Goal: Task Accomplishment & Management: Manage account settings

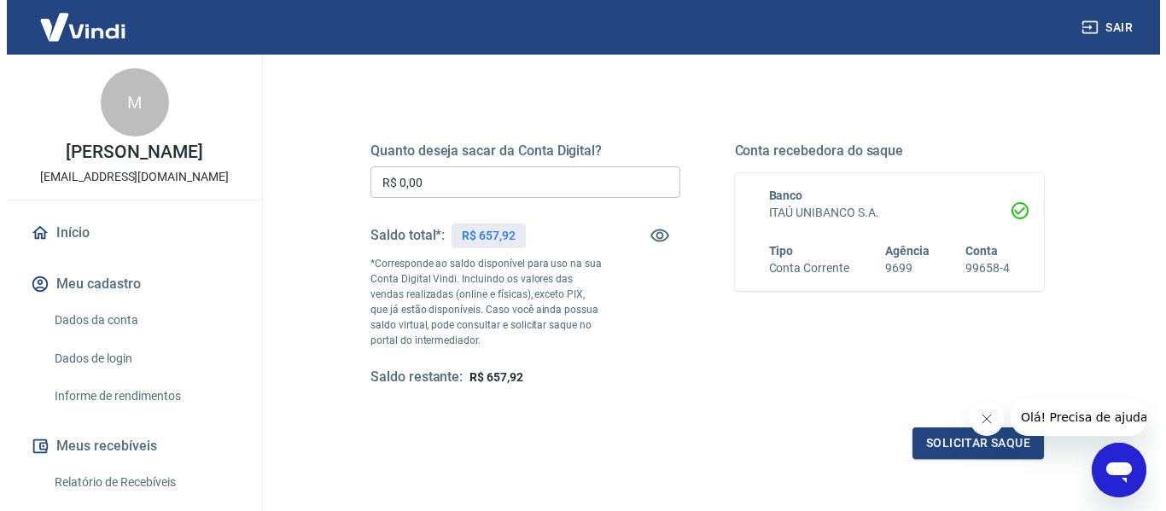
scroll to position [171, 0]
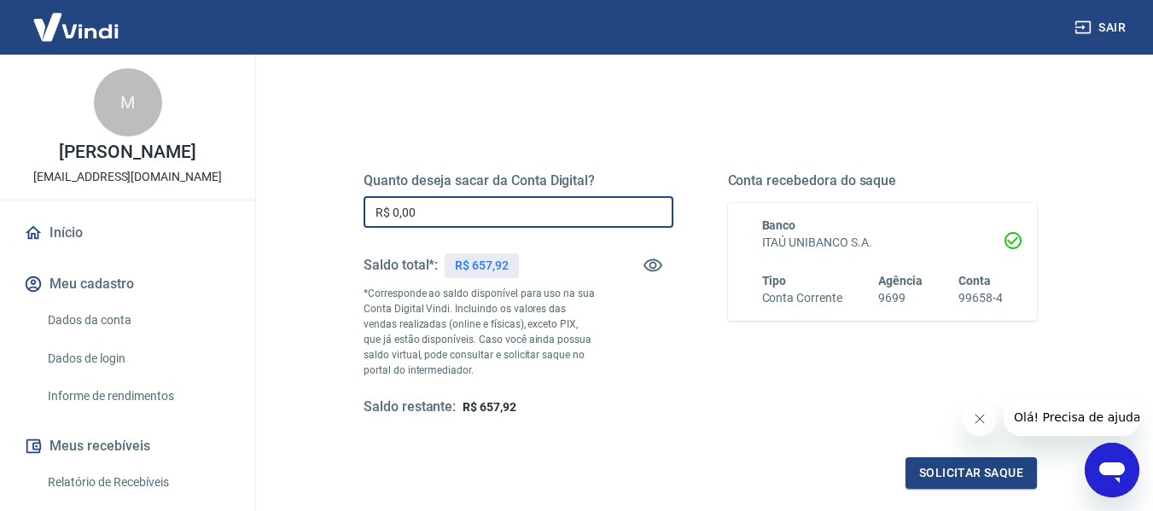
click at [464, 216] on input "R$ 0,00" at bounding box center [519, 212] width 310 height 32
click at [584, 208] on input "R$ 0,00" at bounding box center [519, 212] width 310 height 32
type input "R$ 657,92"
click at [943, 471] on button "Solicitar saque" at bounding box center [970, 473] width 131 height 32
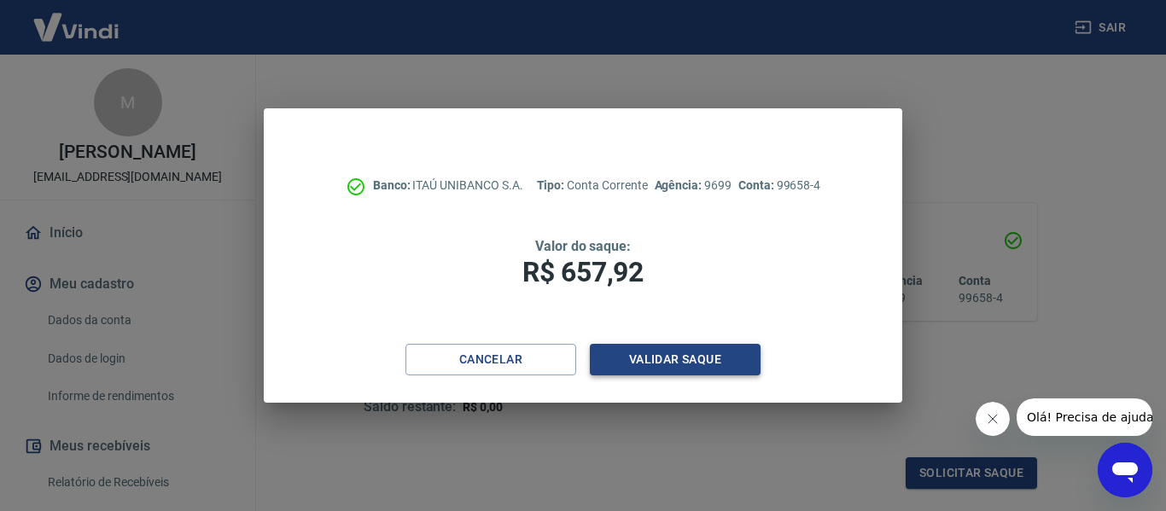
click at [673, 358] on button "Validar saque" at bounding box center [675, 360] width 171 height 32
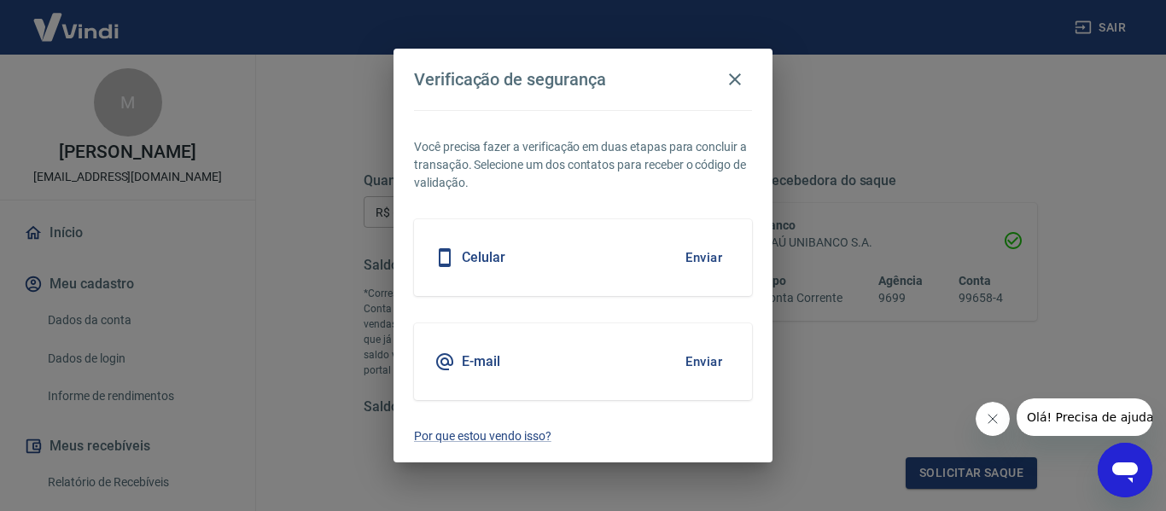
click at [701, 248] on button "Enviar" at bounding box center [703, 258] width 55 height 36
click at [701, 257] on body "Sair M MARIA DE [PERSON_NAME] [EMAIL_ADDRESS][DOMAIN_NAME] Início Meu cadastro …" at bounding box center [583, 84] width 1166 height 511
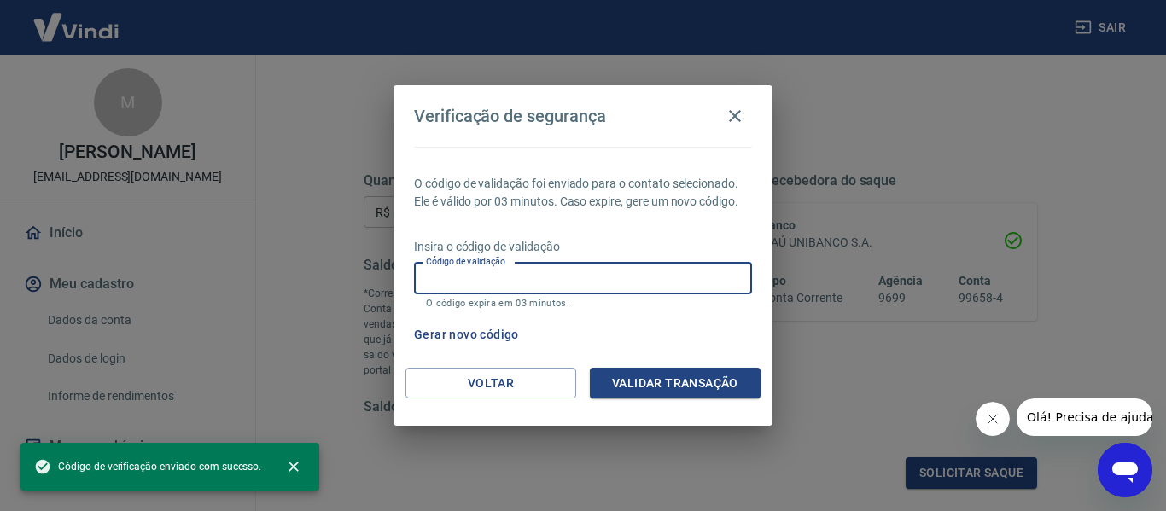
click at [624, 280] on input "Código de validação" at bounding box center [583, 279] width 338 height 32
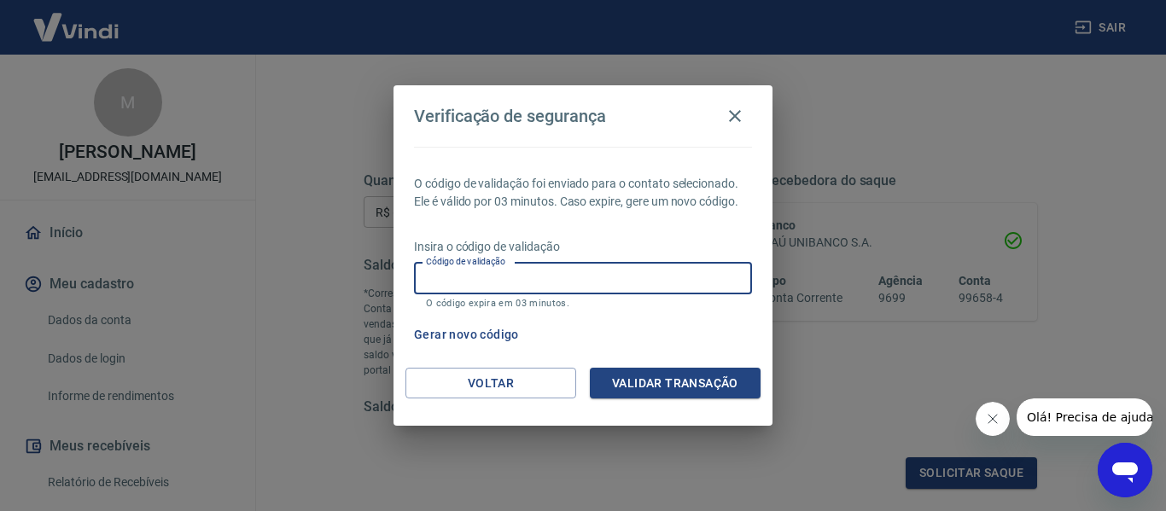
click at [617, 209] on p "O código de validação foi enviado para o contato selecionado. Ele é válido por …" at bounding box center [583, 193] width 338 height 36
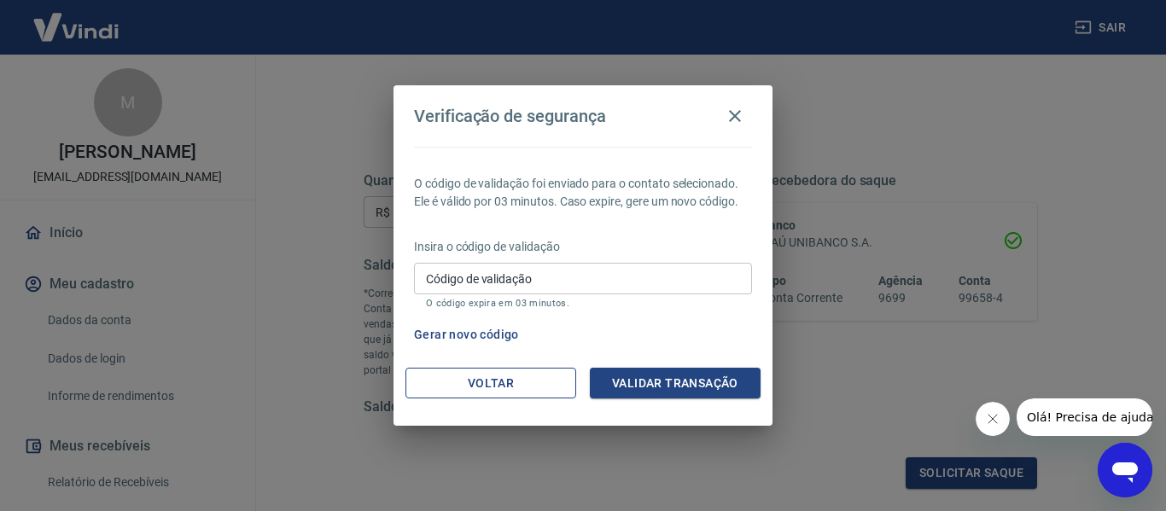
click at [514, 389] on button "Voltar" at bounding box center [490, 384] width 171 height 32
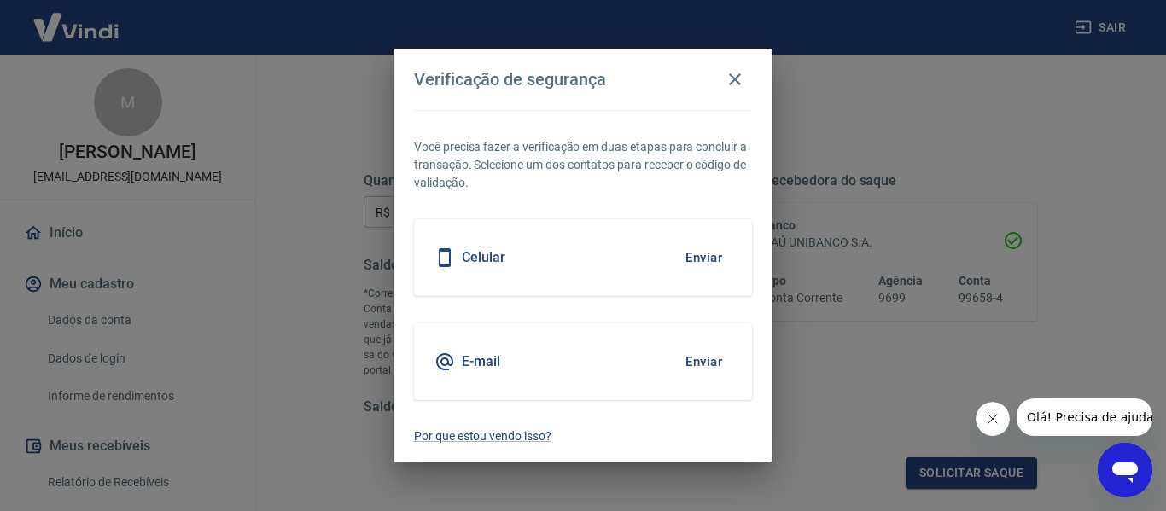
click at [704, 357] on button "Enviar" at bounding box center [703, 362] width 55 height 36
click at [698, 341] on body "Sair M MARIA DE [PERSON_NAME] [EMAIL_ADDRESS][DOMAIN_NAME] Início Meu cadastro …" at bounding box center [583, 84] width 1166 height 511
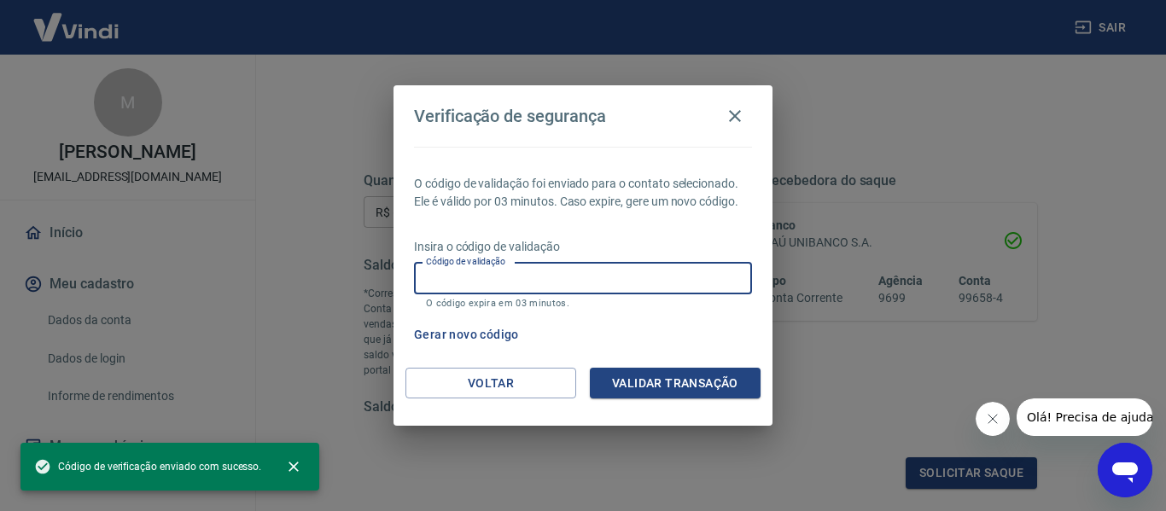
click at [593, 271] on input "Código de validação" at bounding box center [583, 279] width 338 height 32
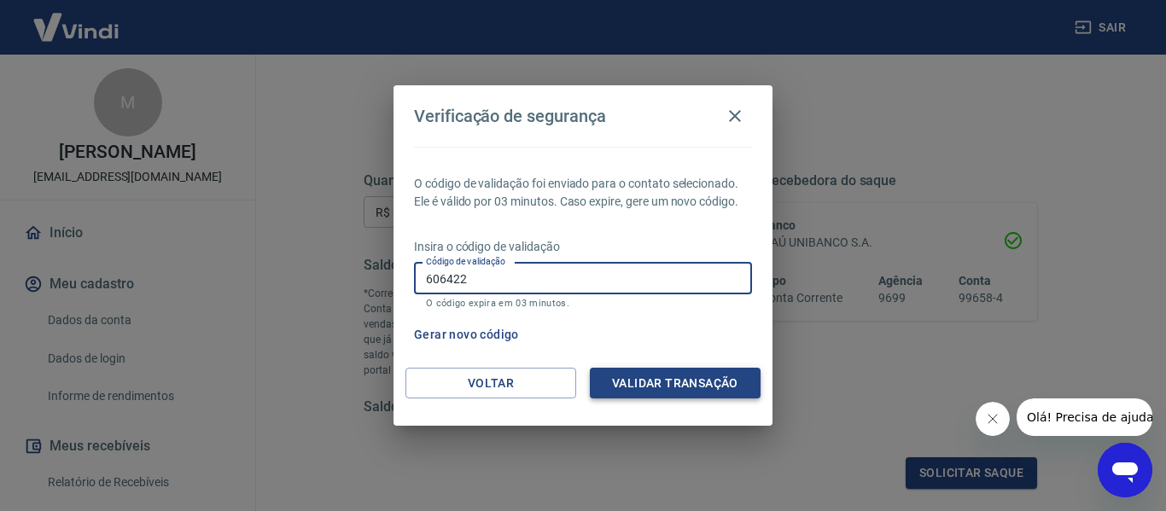
type input "606422"
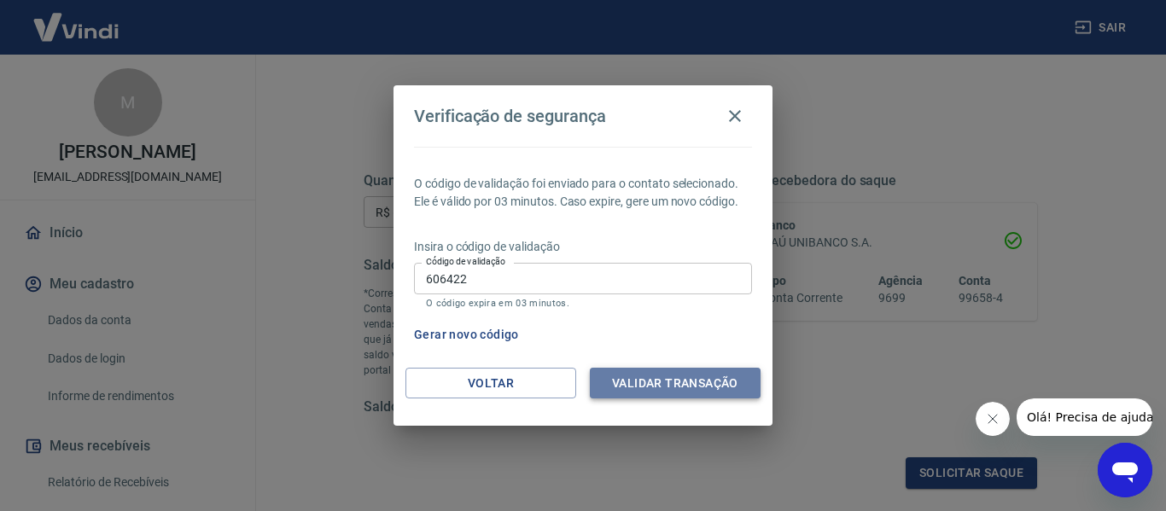
click at [680, 388] on button "Validar transação" at bounding box center [675, 384] width 171 height 32
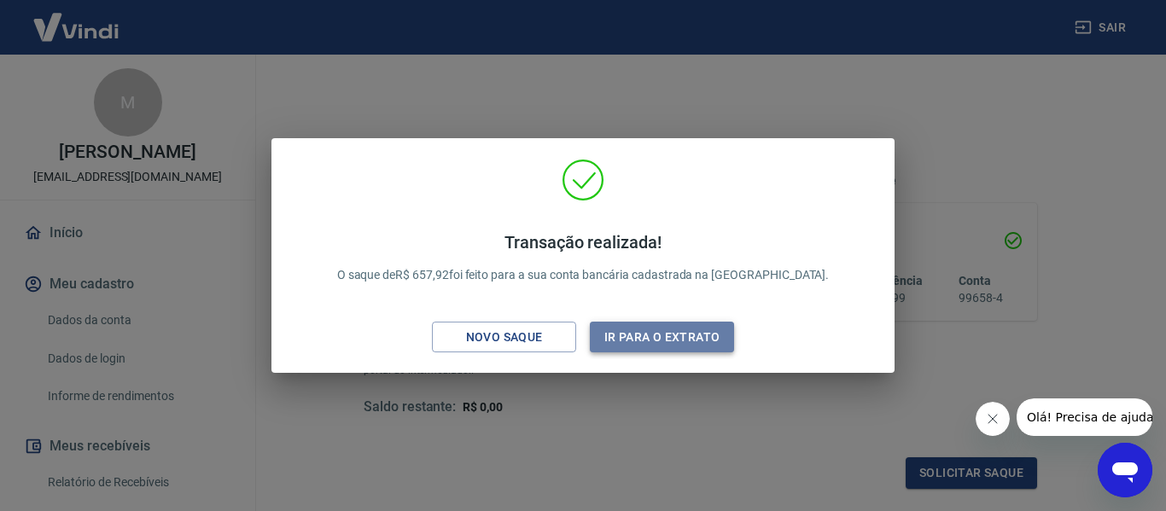
click at [672, 346] on button "Ir para o extrato" at bounding box center [662, 338] width 144 height 32
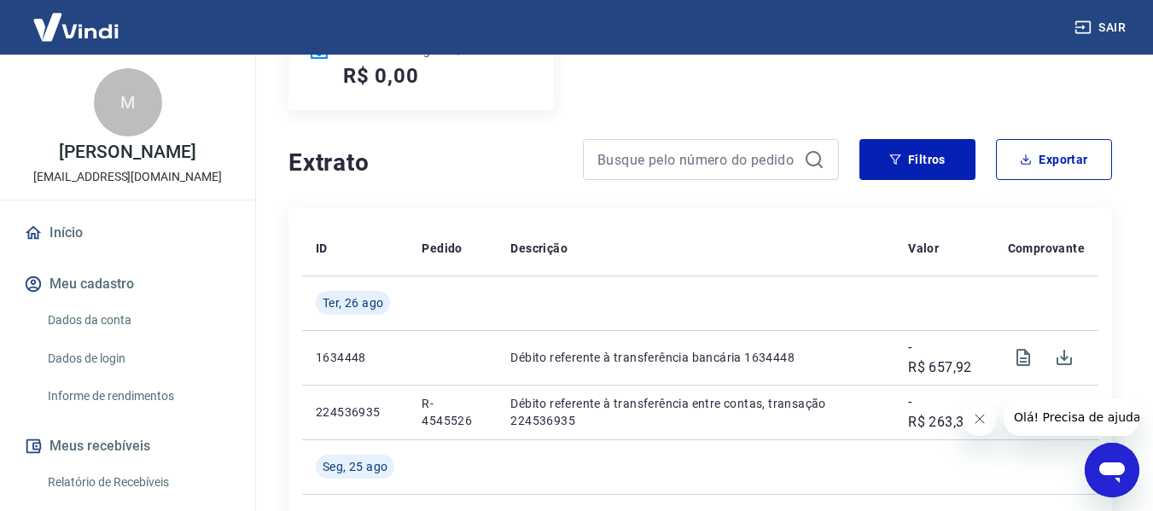
scroll to position [341, 0]
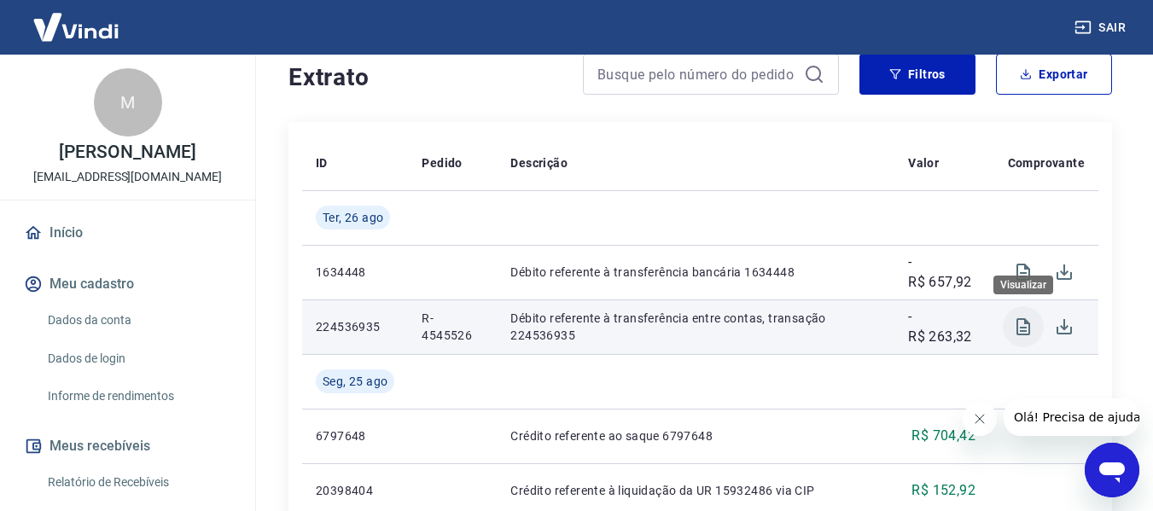
click at [1022, 324] on icon "Visualizar" at bounding box center [1023, 327] width 20 height 20
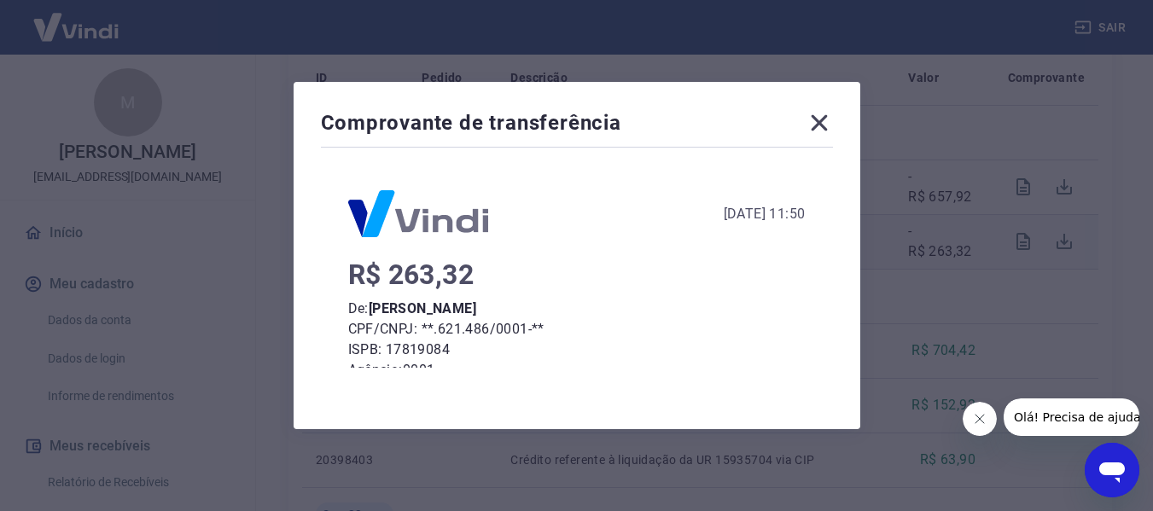
scroll to position [0, 0]
click at [833, 121] on icon at bounding box center [819, 122] width 27 height 27
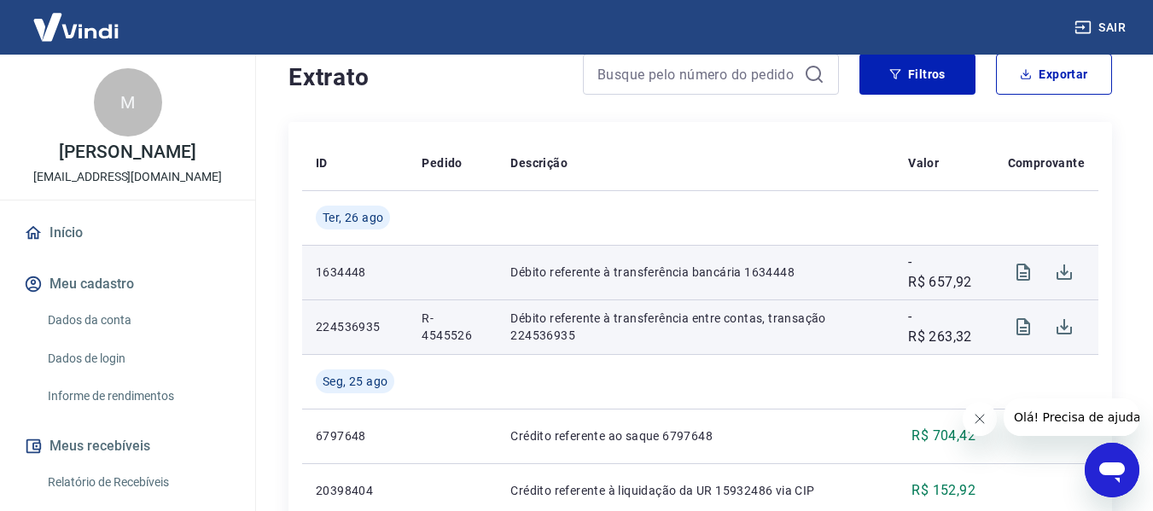
scroll to position [256, 0]
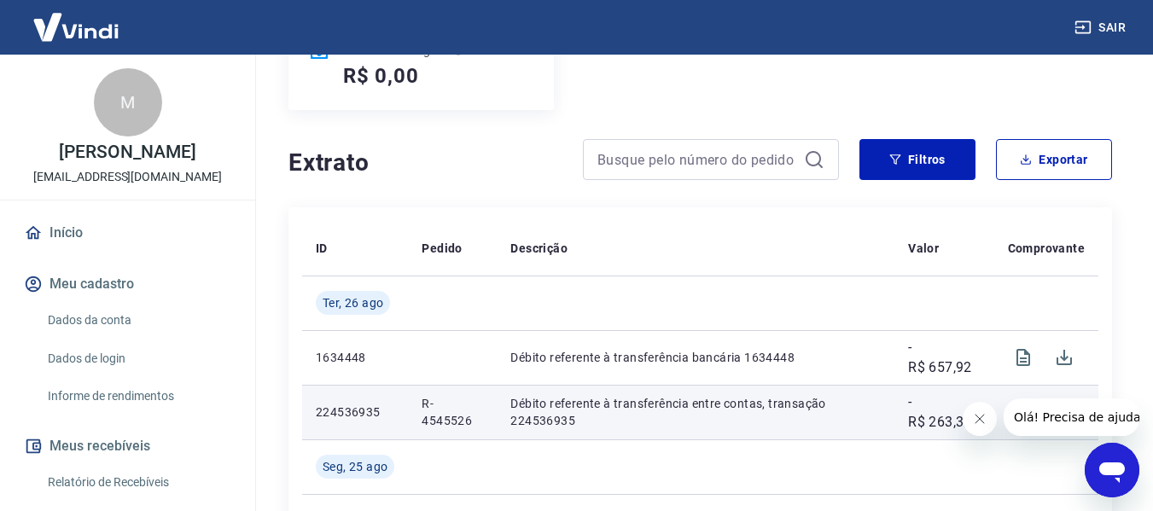
click at [69, 243] on link "Início" at bounding box center [127, 233] width 214 height 38
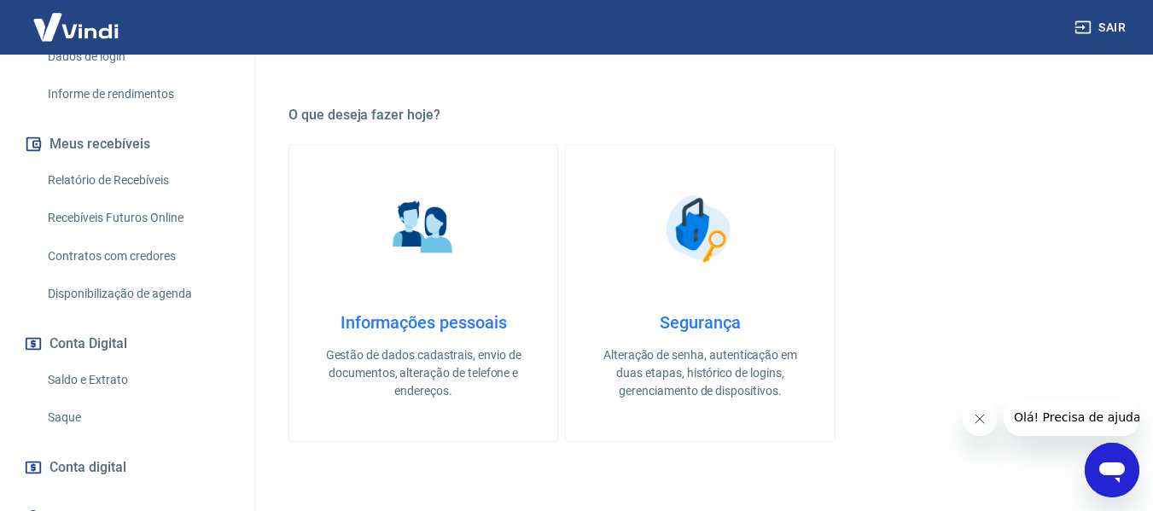
scroll to position [359, 0]
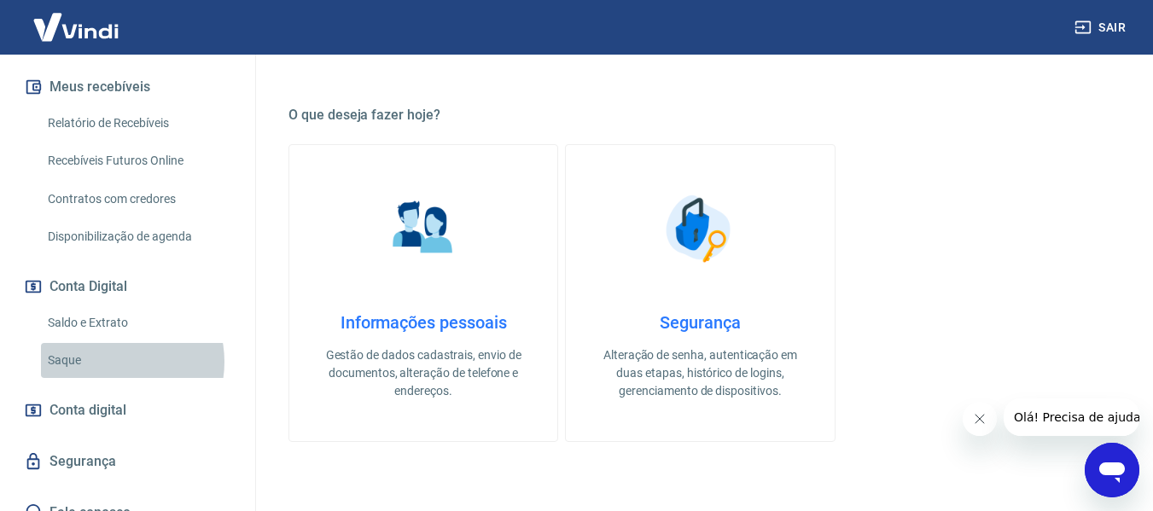
click at [112, 378] on link "Saque" at bounding box center [138, 360] width 194 height 35
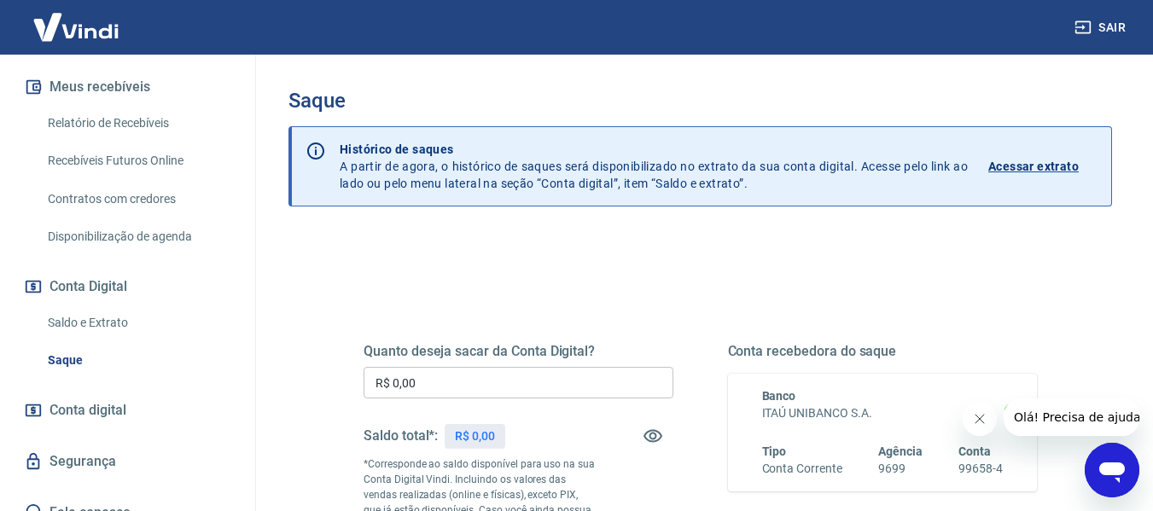
click at [115, 335] on link "Saldo e Extrato" at bounding box center [138, 323] width 194 height 35
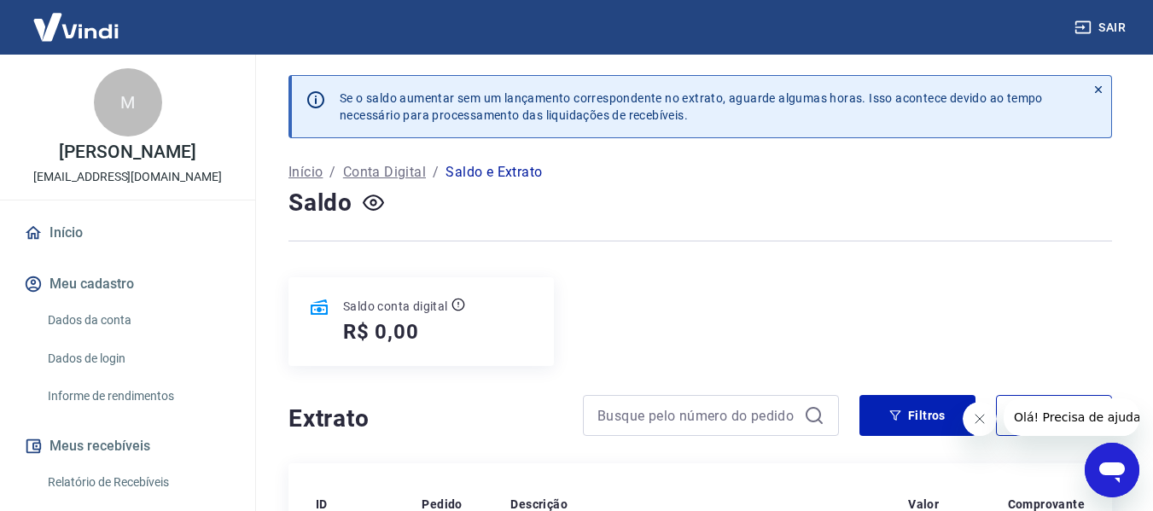
click at [75, 244] on link "Início" at bounding box center [127, 233] width 214 height 38
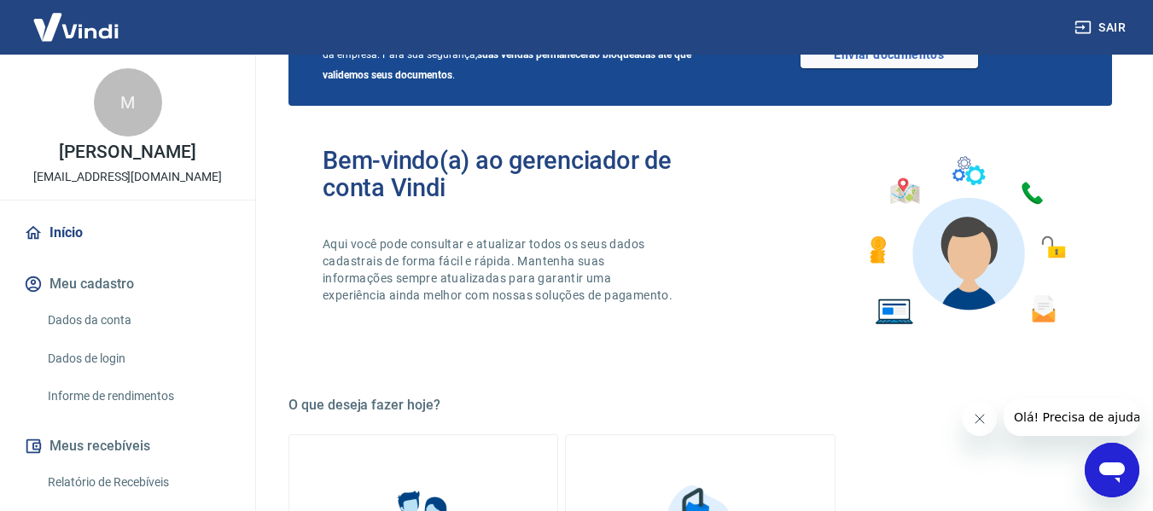
scroll to position [341, 0]
